Goal: Information Seeking & Learning: Find specific fact

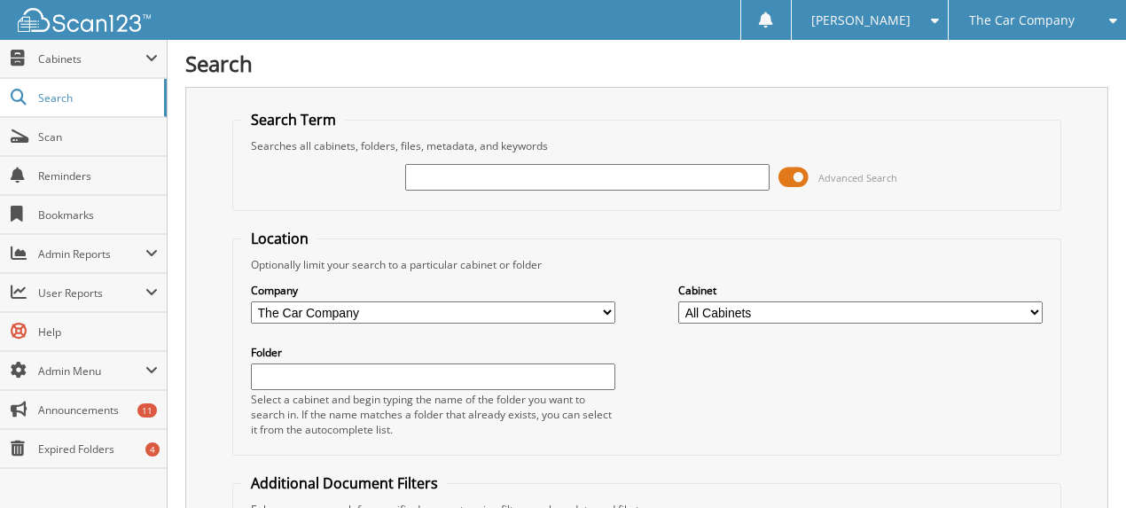
click at [422, 175] on input "text" at bounding box center [587, 177] width 364 height 27
type input "smith"
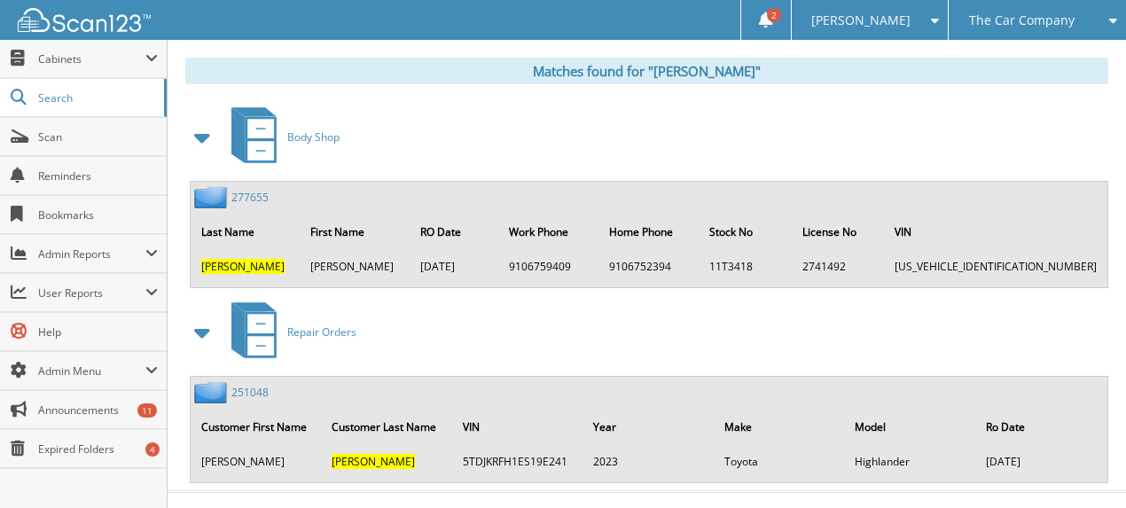
scroll to position [813, 0]
drag, startPoint x: 311, startPoint y: 238, endPoint x: 402, endPoint y: 256, distance: 92.2
click at [402, 256] on table "Last Name First Name RO Date Work Phone Home Phone Stock No License No VIN SMIT…" at bounding box center [649, 246] width 917 height 71
drag, startPoint x: 332, startPoint y: 441, endPoint x: 346, endPoint y: 443, distance: 14.4
click at [346, 446] on tr "James Smith 5TDJKRFH1ES19E241 2023 Toyota Highlander 12/22/2023" at bounding box center [648, 460] width 913 height 29
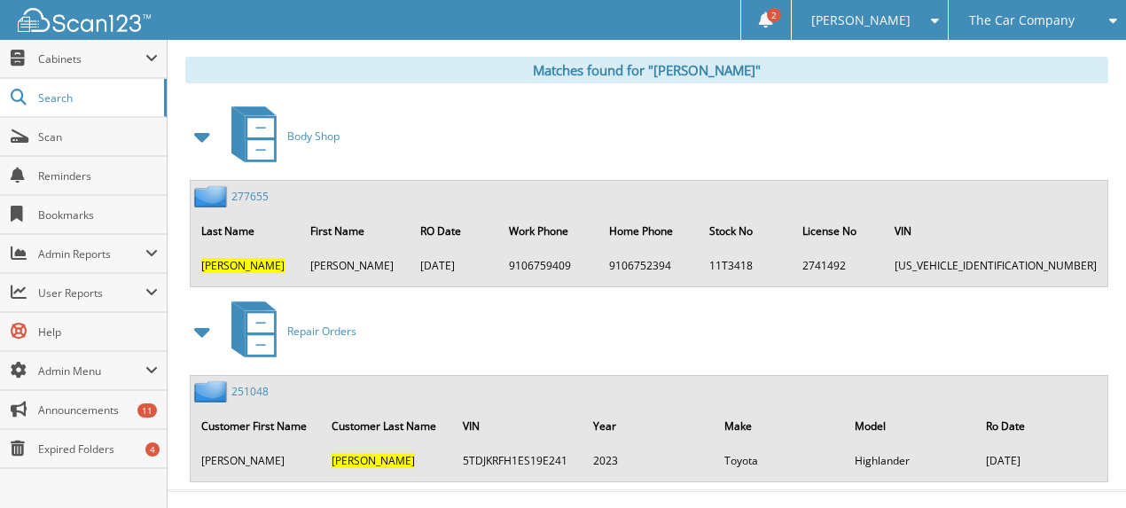
click at [480, 446] on td "5TDJKRFH1ES19E241" at bounding box center [518, 460] width 129 height 29
click at [257, 189] on link "277655" at bounding box center [249, 196] width 37 height 15
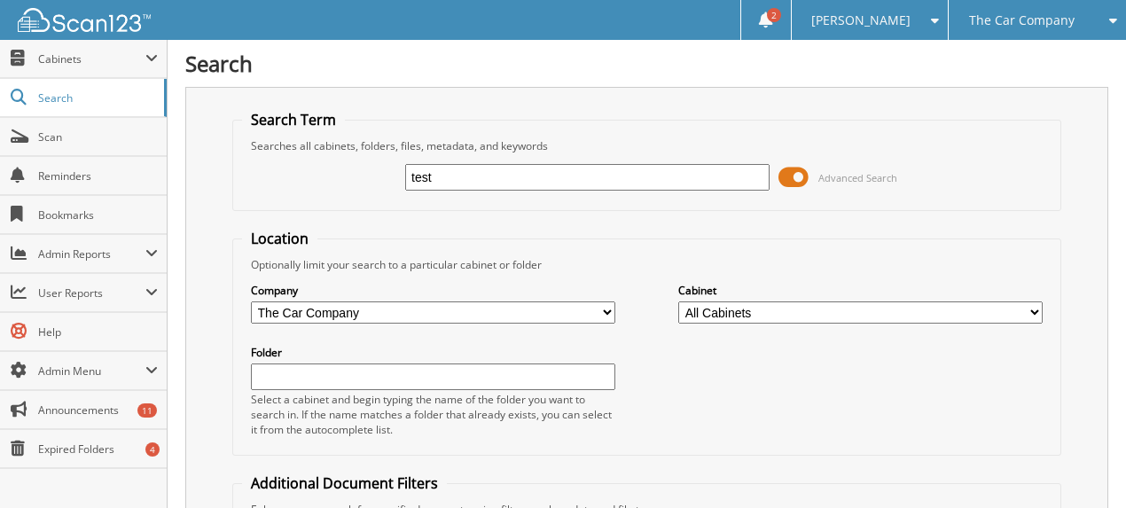
type input "test"
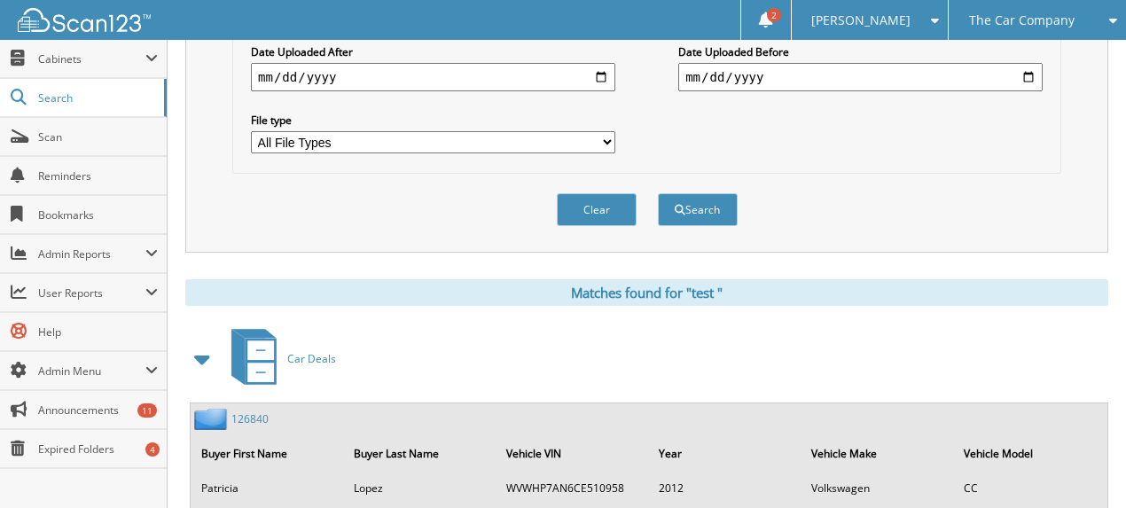
scroll to position [827, 0]
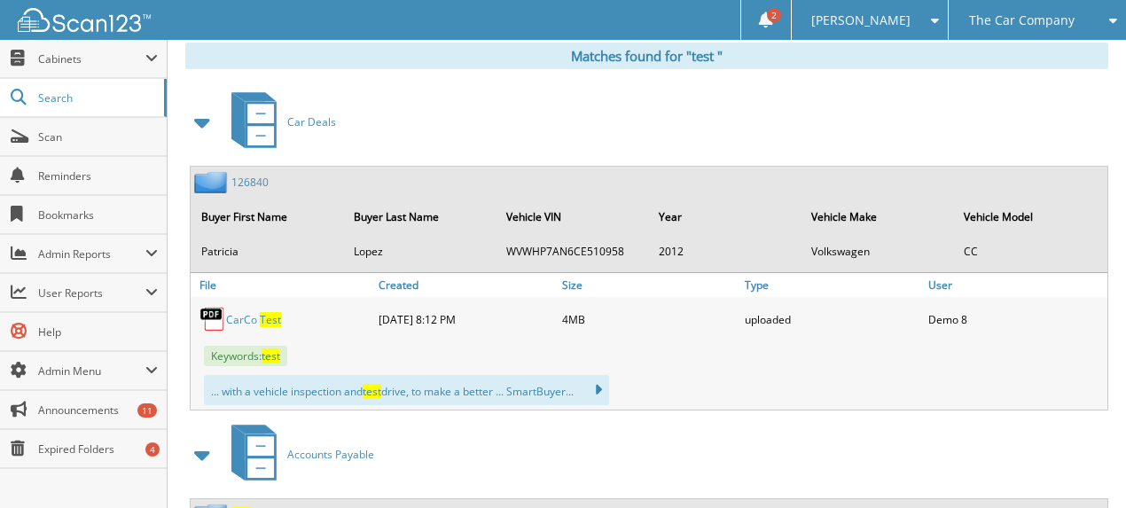
drag, startPoint x: 222, startPoint y: 364, endPoint x: 400, endPoint y: 367, distance: 178.2
click at [400, 375] on div "... with a vehicle inspection and test drive, to make a better ... SmartBuyer..…" at bounding box center [406, 390] width 405 height 30
click at [378, 384] on span "test" at bounding box center [372, 391] width 19 height 15
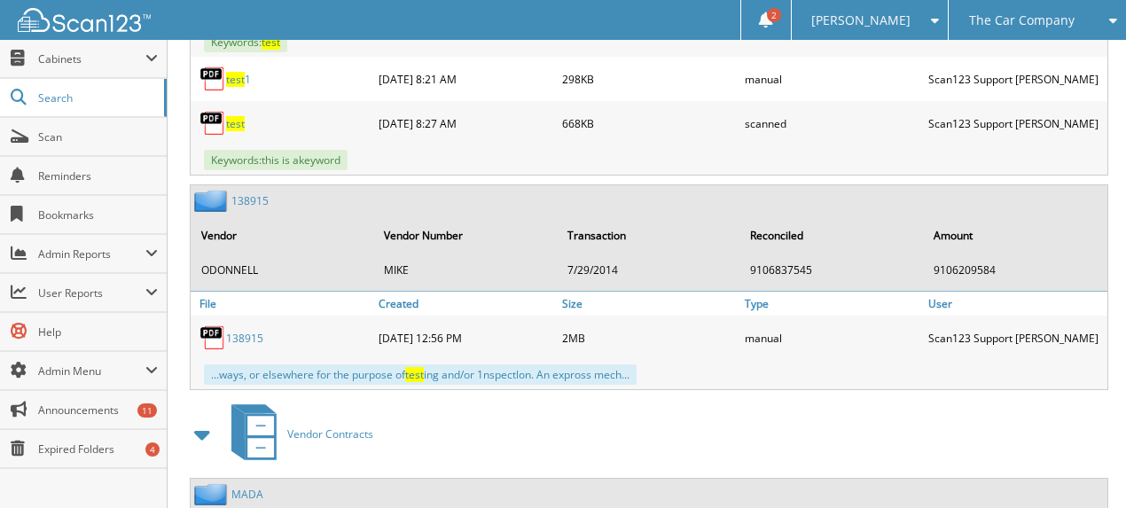
scroll to position [1419, 0]
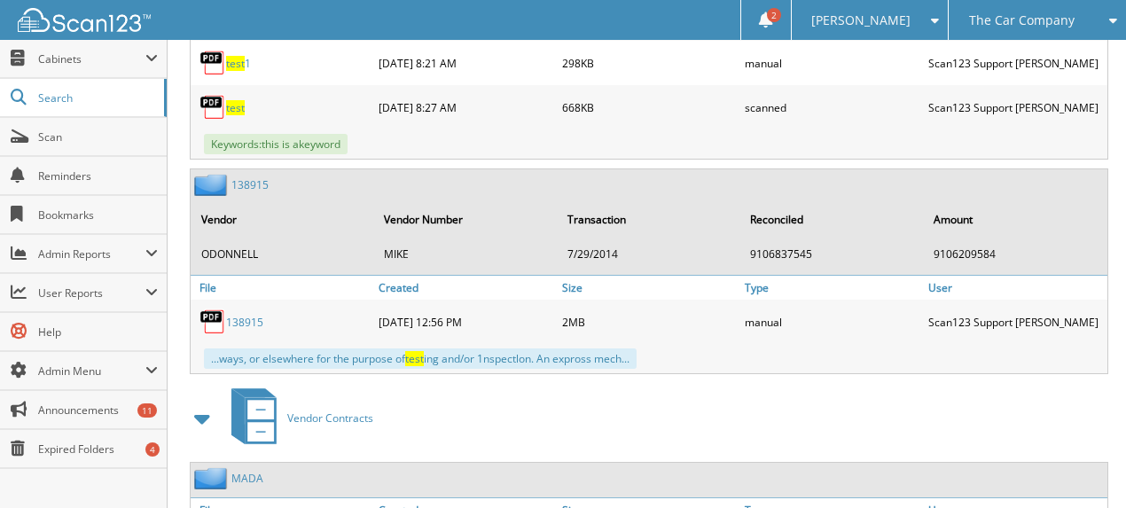
click at [405, 348] on div "...ways, or elsewhere for the purpose of test ing and/or 1nspectlon. An expross…" at bounding box center [420, 358] width 433 height 20
click at [449, 348] on div "...ways, or elsewhere for the purpose of test ing and/or 1nspectlon. An expross…" at bounding box center [420, 358] width 433 height 20
click at [450, 348] on div "...ways, or elsewhere for the purpose of test ing and/or 1nspectlon. An expross…" at bounding box center [420, 358] width 433 height 20
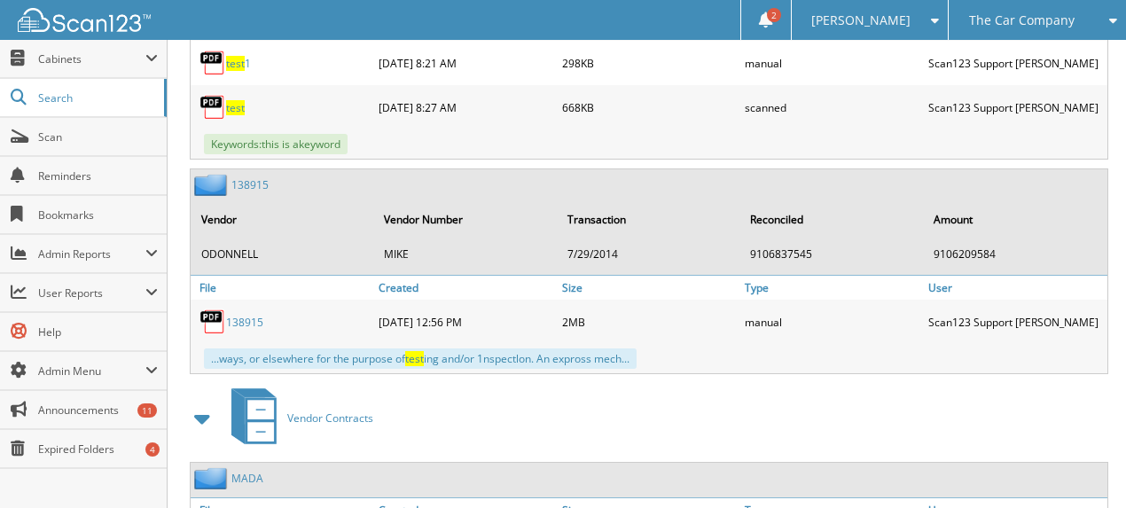
click at [403, 239] on td "[PERSON_NAME]" at bounding box center [465, 253] width 181 height 29
click at [402, 239] on td "[PERSON_NAME]" at bounding box center [465, 253] width 181 height 29
click at [127, 364] on span "Admin Menu" at bounding box center [91, 371] width 107 height 15
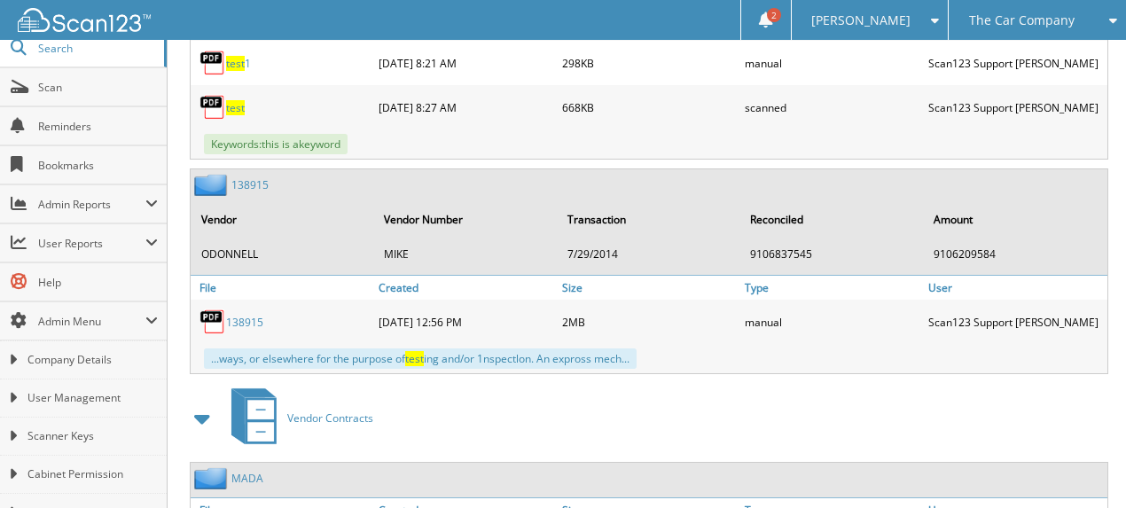
scroll to position [0, 0]
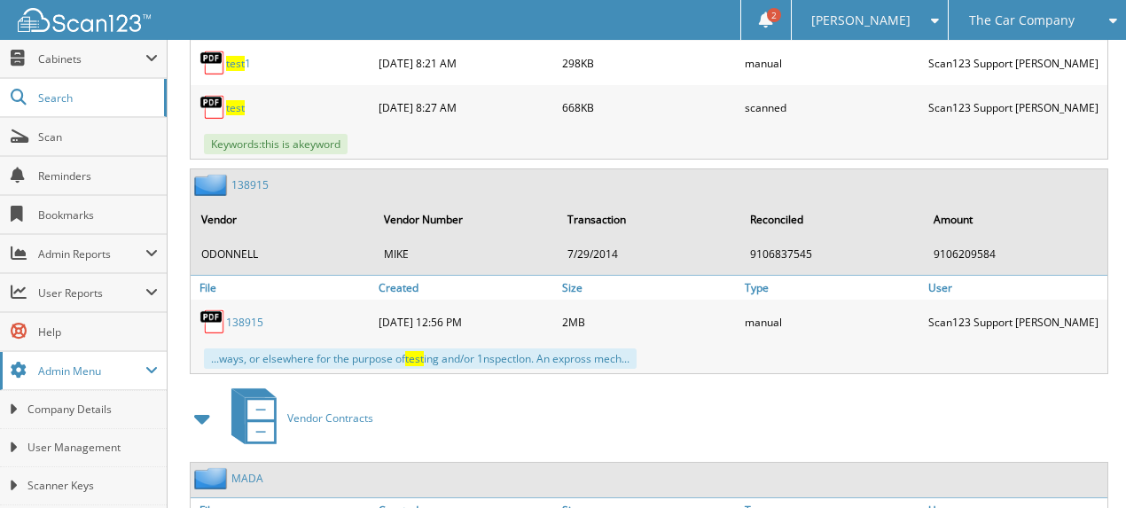
click at [93, 364] on span "Admin Menu" at bounding box center [91, 371] width 107 height 15
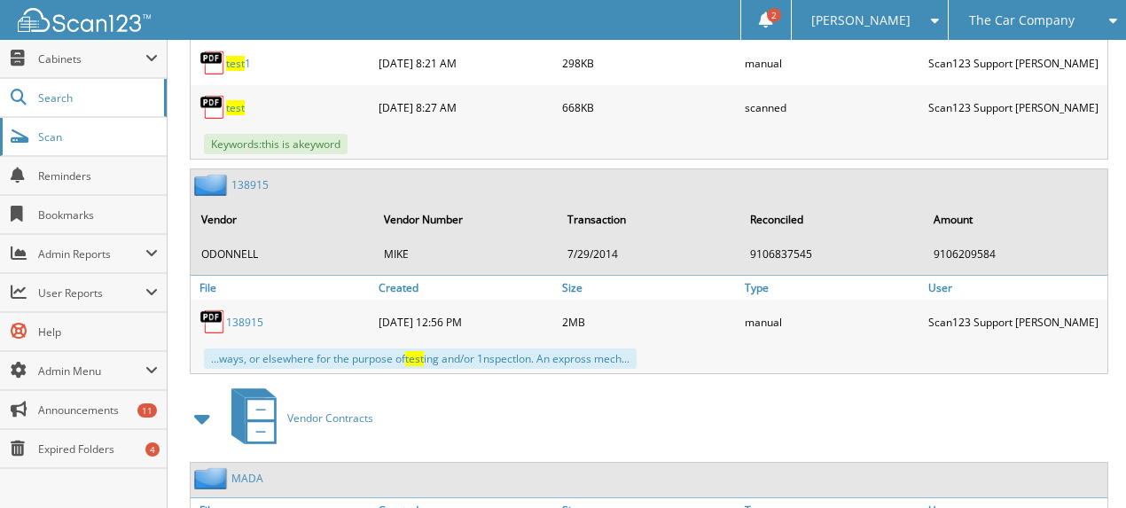
click at [81, 147] on link "Scan" at bounding box center [83, 137] width 167 height 38
